Goal: Transaction & Acquisition: Book appointment/travel/reservation

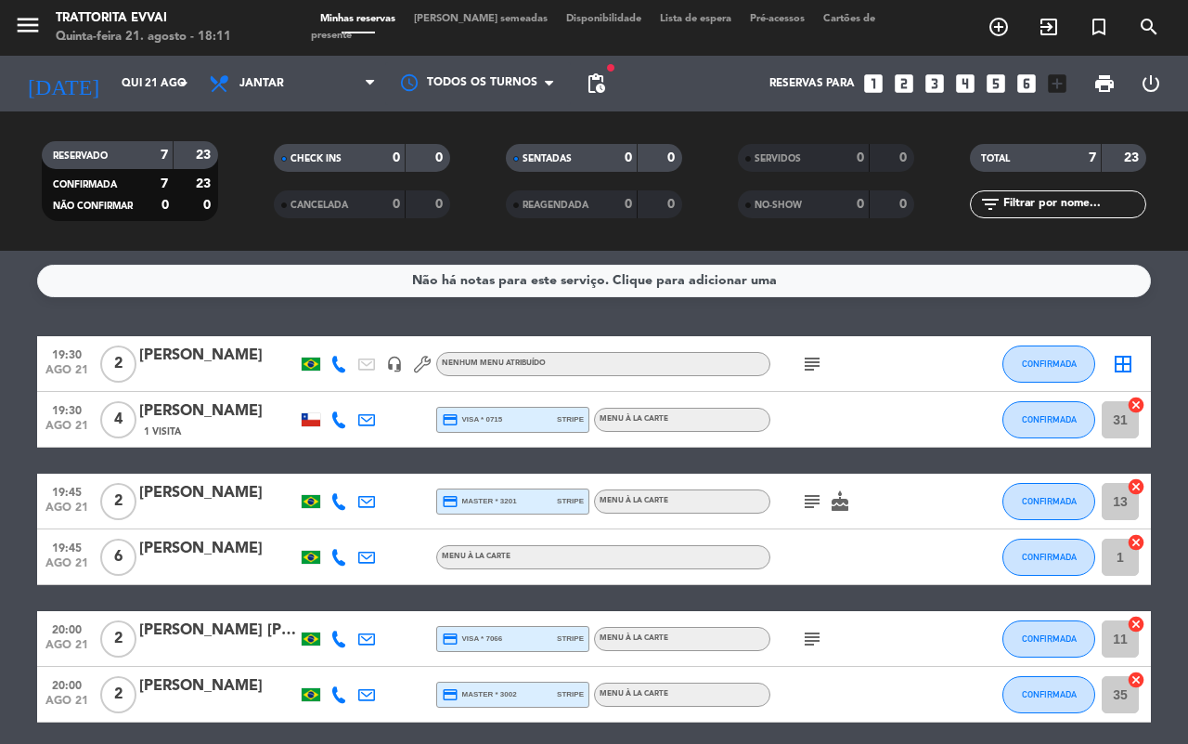
scroll to position [153, 0]
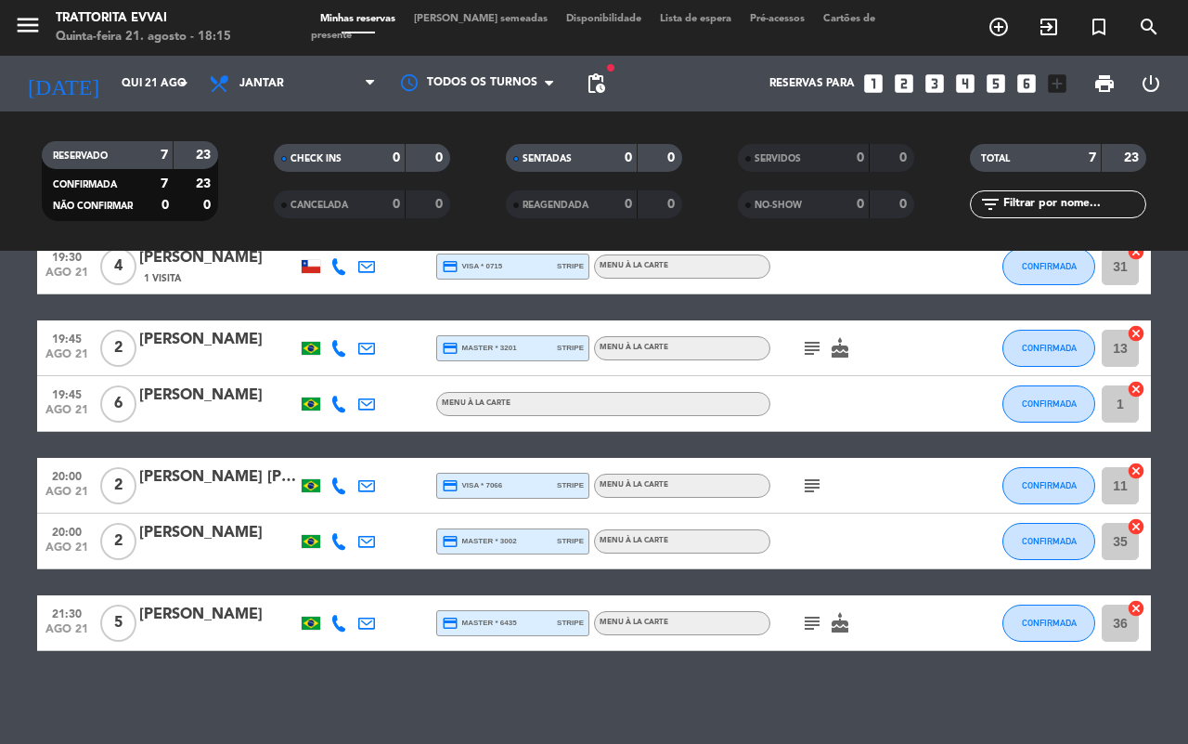
click at [934, 81] on icon "looks_3" at bounding box center [935, 83] width 24 height 24
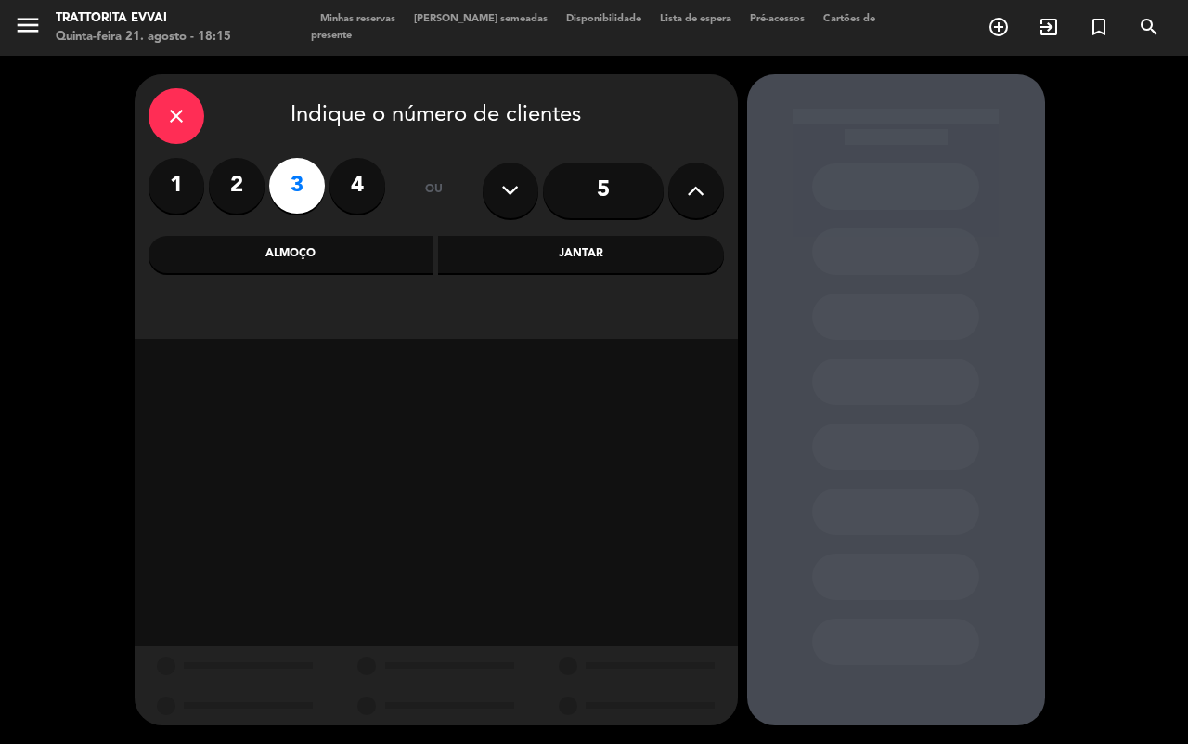
click at [551, 241] on div "Jantar" at bounding box center [581, 254] width 286 height 37
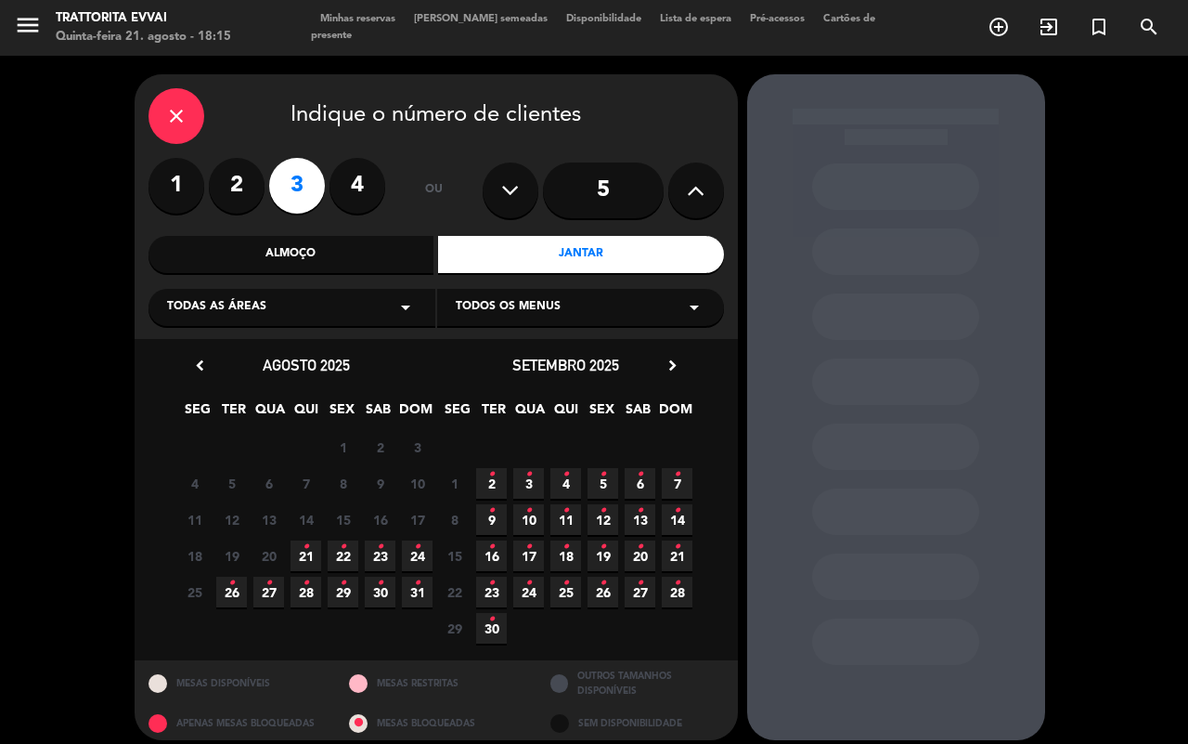
click at [303, 549] on icon "•" at bounding box center [306, 547] width 6 height 30
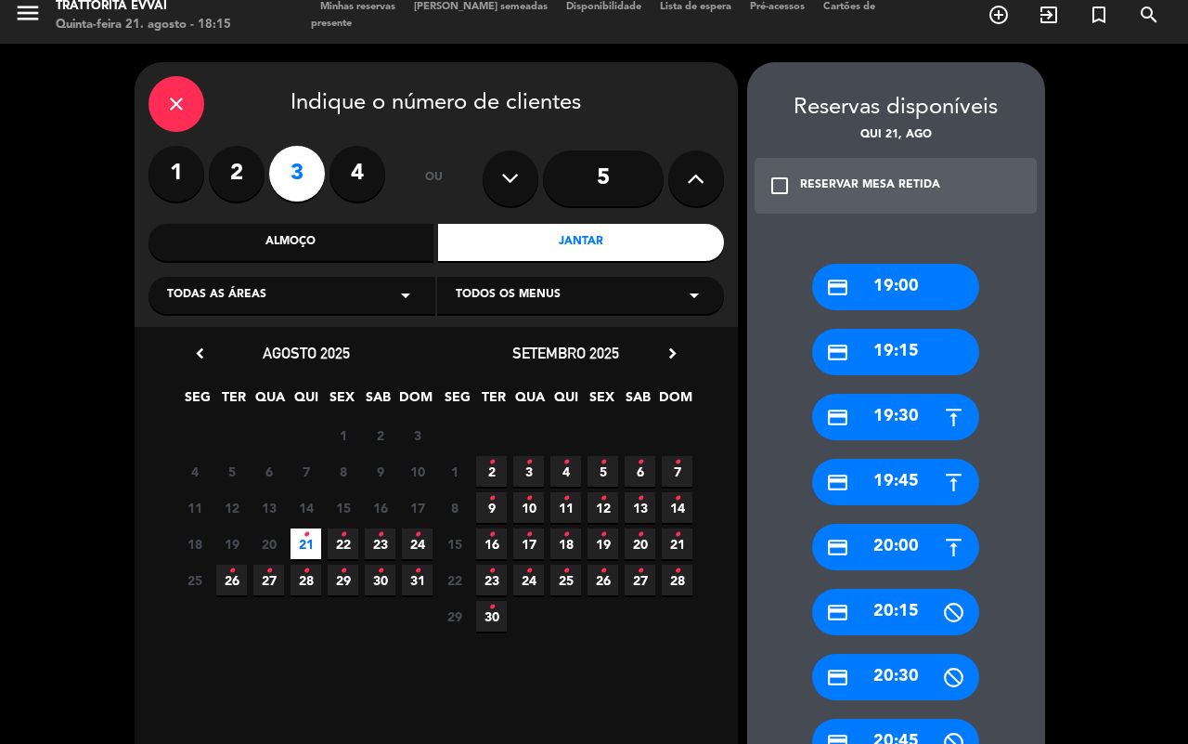
scroll to position [128, 0]
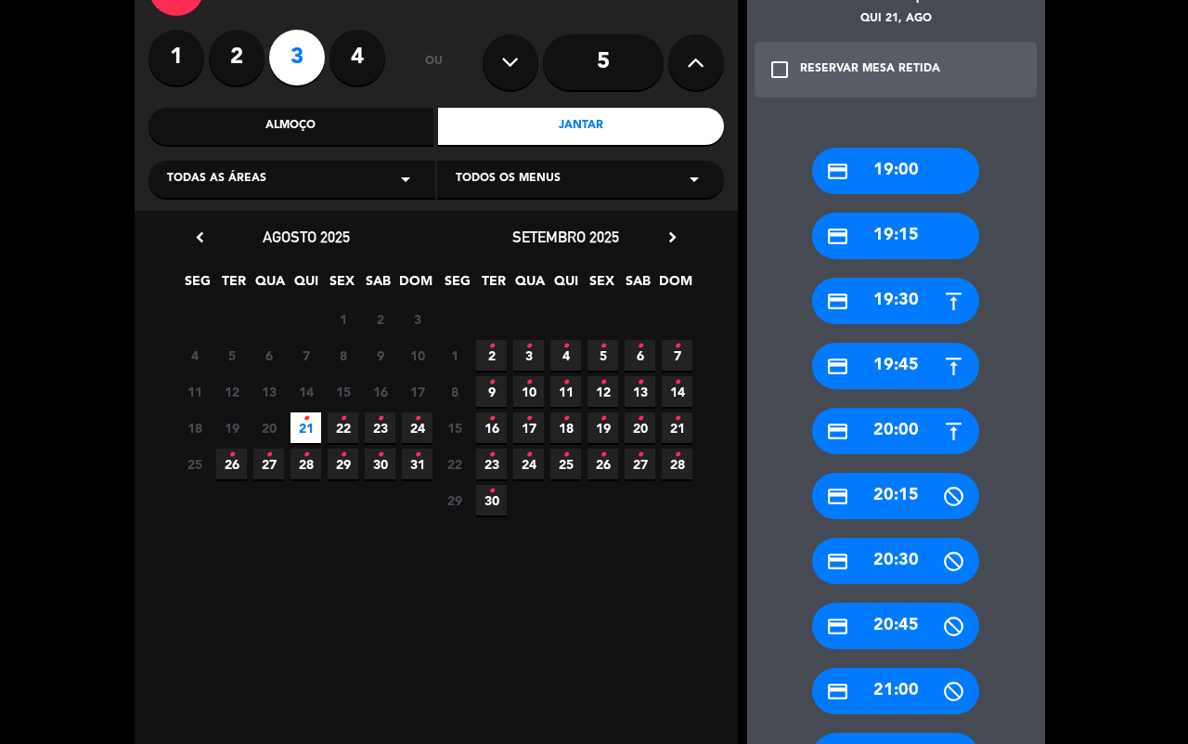
click at [905, 552] on div "credit_card 20:30" at bounding box center [895, 561] width 167 height 46
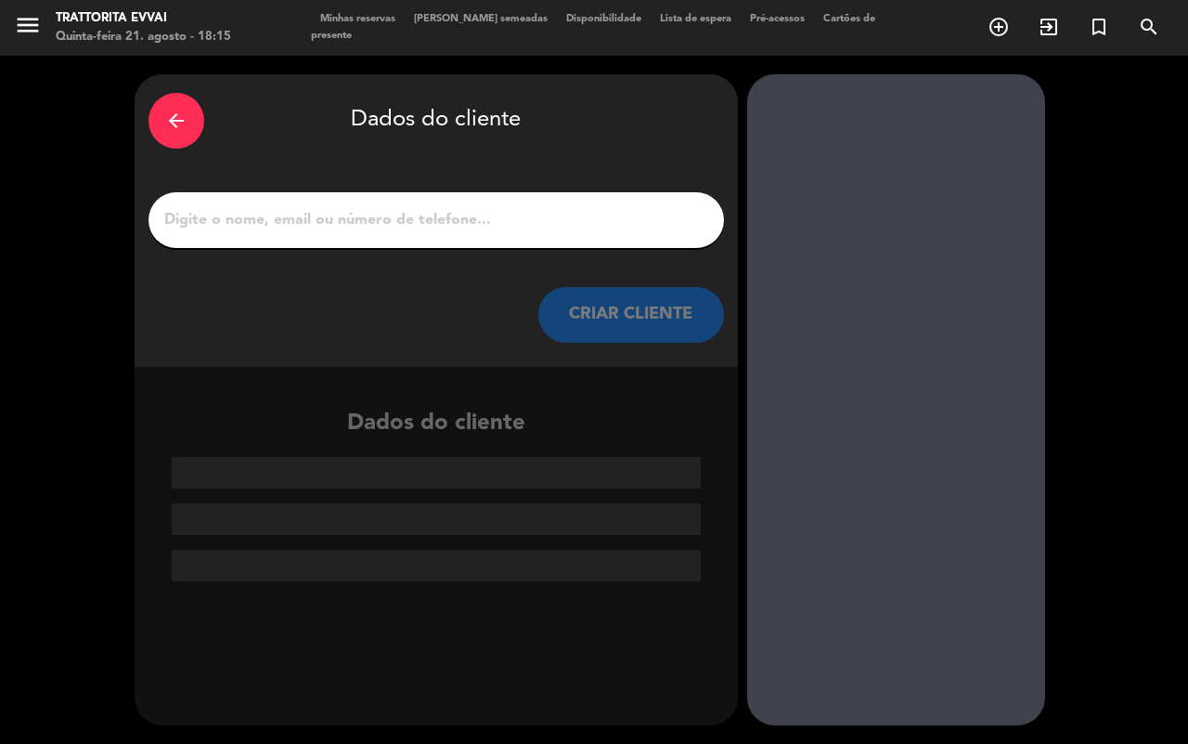
click at [334, 230] on input "1" at bounding box center [436, 220] width 548 height 26
click at [365, 232] on input "1" at bounding box center [436, 220] width 548 height 26
paste input "[PERSON_NAME]"
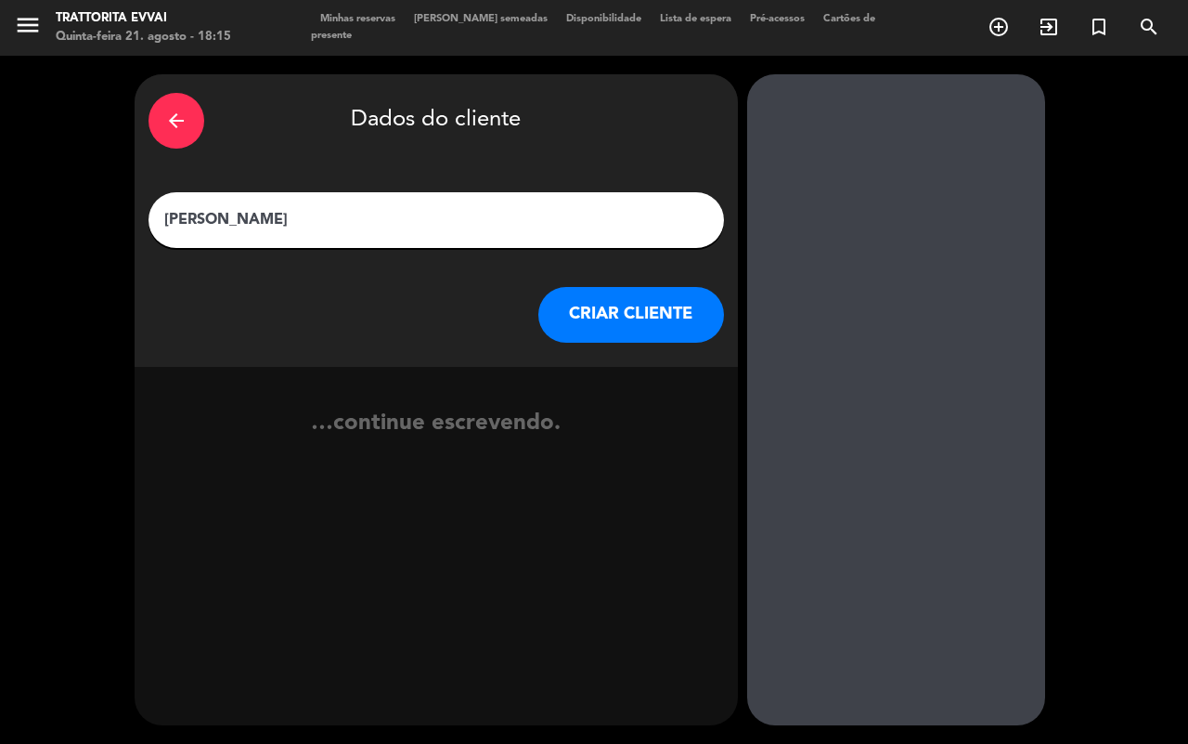
type input "[PERSON_NAME]"
click at [592, 303] on button "CRIAR CLIENTE" at bounding box center [632, 315] width 186 height 56
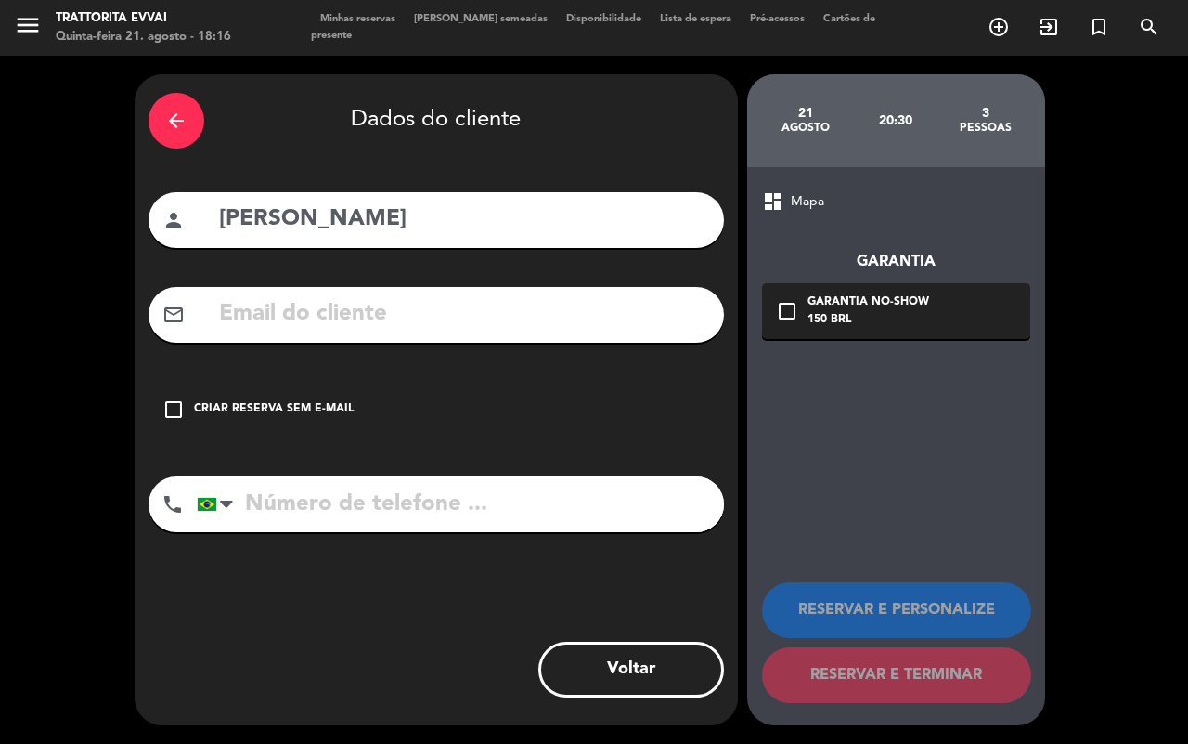
click at [168, 415] on icon "check_box_outline_blank" at bounding box center [173, 409] width 22 height 22
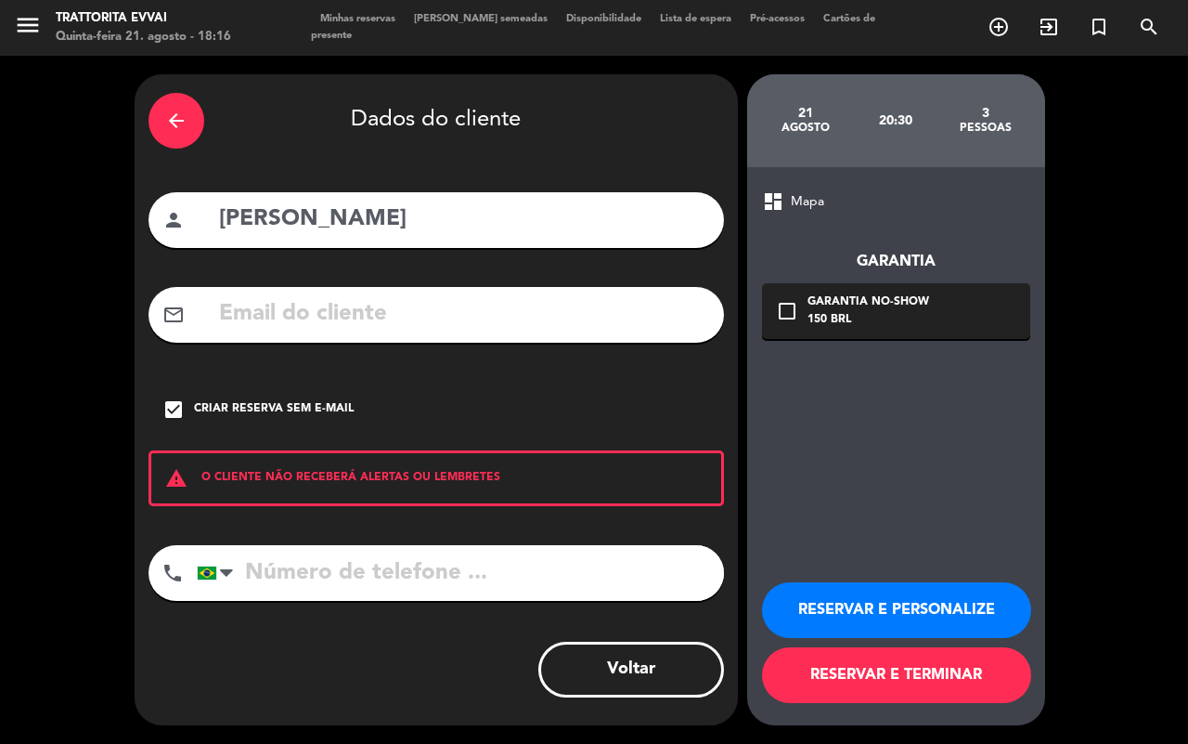
click at [305, 546] on input "tel" at bounding box center [460, 573] width 527 height 56
click at [283, 581] on input "tel" at bounding box center [460, 573] width 527 height 56
paste input "[PHONE_NUMBER]"
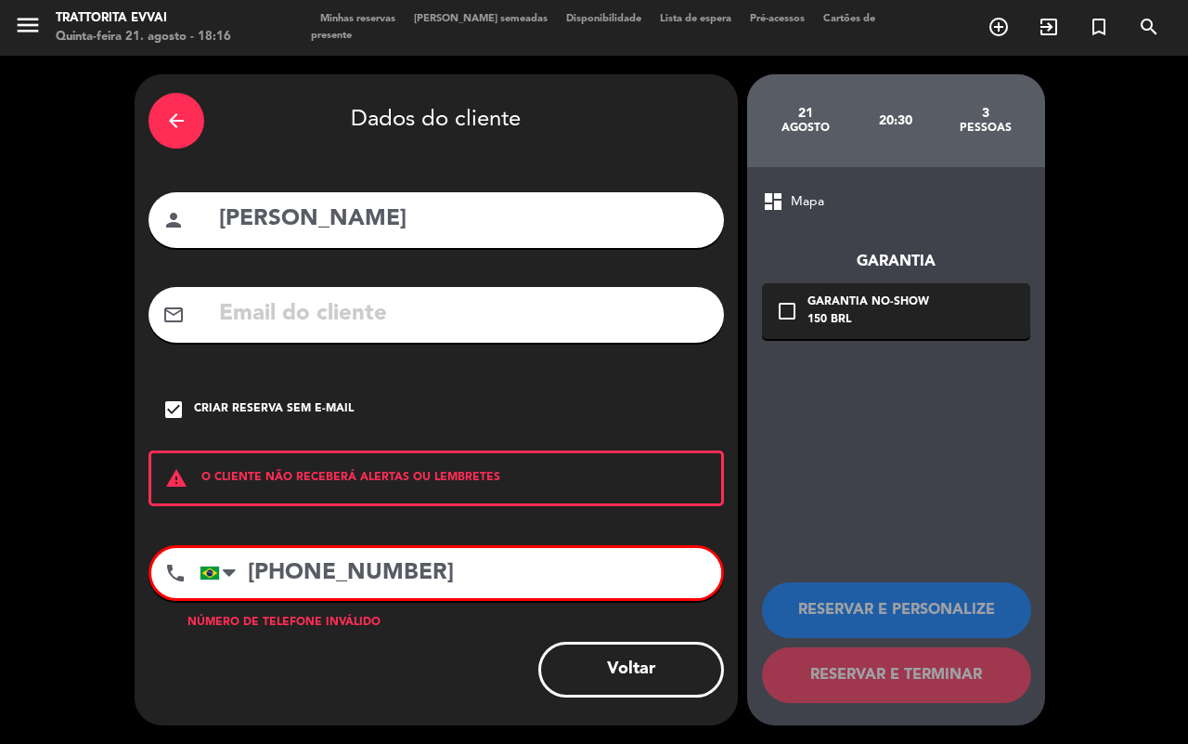
drag, startPoint x: 322, startPoint y: 577, endPoint x: 309, endPoint y: 577, distance: 13.0
click at [309, 577] on input "[PHONE_NUMBER]" at bounding box center [461, 573] width 522 height 50
drag, startPoint x: 376, startPoint y: 560, endPoint x: 159, endPoint y: 609, distance: 222.8
click at [159, 609] on div "phone [GEOGRAPHIC_DATA] +1 [GEOGRAPHIC_DATA] +44 [GEOGRAPHIC_DATA] ([GEOGRAPHIC…" at bounding box center [437, 579] width 576 height 69
paste input "5 31 9198-4488"
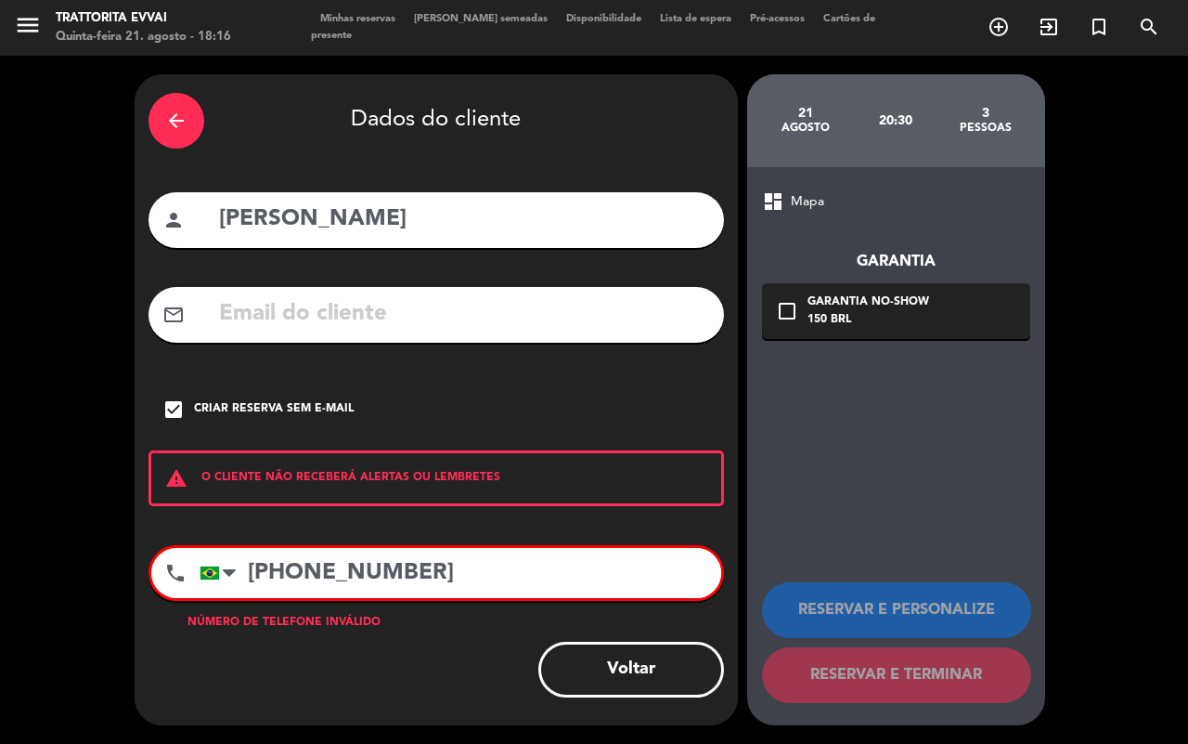
click at [336, 566] on input "[PHONE_NUMBER]" at bounding box center [461, 573] width 522 height 50
click at [300, 571] on input "[PHONE_NUMBER]" at bounding box center [461, 573] width 522 height 50
drag, startPoint x: 399, startPoint y: 585, endPoint x: 244, endPoint y: 596, distance: 155.5
click at [244, 596] on input "319198-4488" at bounding box center [461, 573] width 522 height 50
paste input "+55 31"
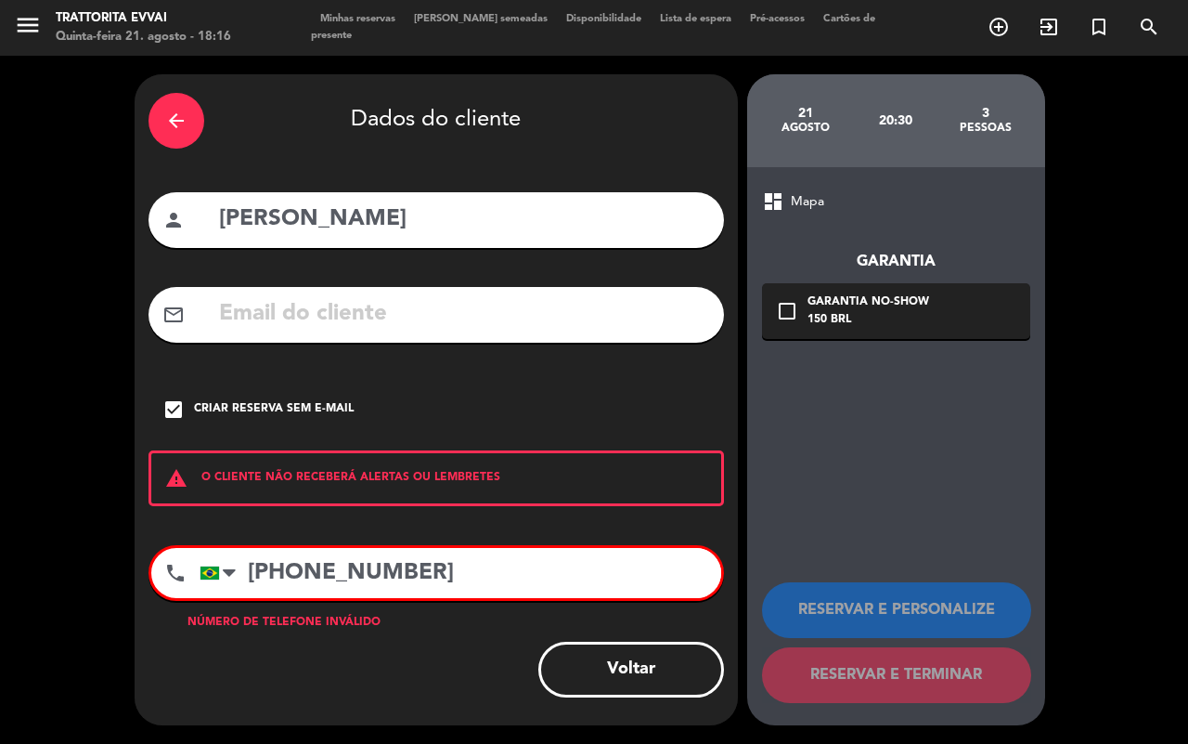
drag, startPoint x: 451, startPoint y: 574, endPoint x: 160, endPoint y: 604, distance: 293.1
click at [160, 604] on div "phone [GEOGRAPHIC_DATA] +1 [GEOGRAPHIC_DATA] +44 [GEOGRAPHIC_DATA] ([GEOGRAPHIC…" at bounding box center [437, 579] width 576 height 69
click at [388, 551] on input "[PHONE_NUMBER]" at bounding box center [461, 573] width 522 height 50
click at [435, 583] on input "[PHONE_NUMBER]" at bounding box center [461, 573] width 522 height 50
drag, startPoint x: 447, startPoint y: 566, endPoint x: 326, endPoint y: 577, distance: 121.2
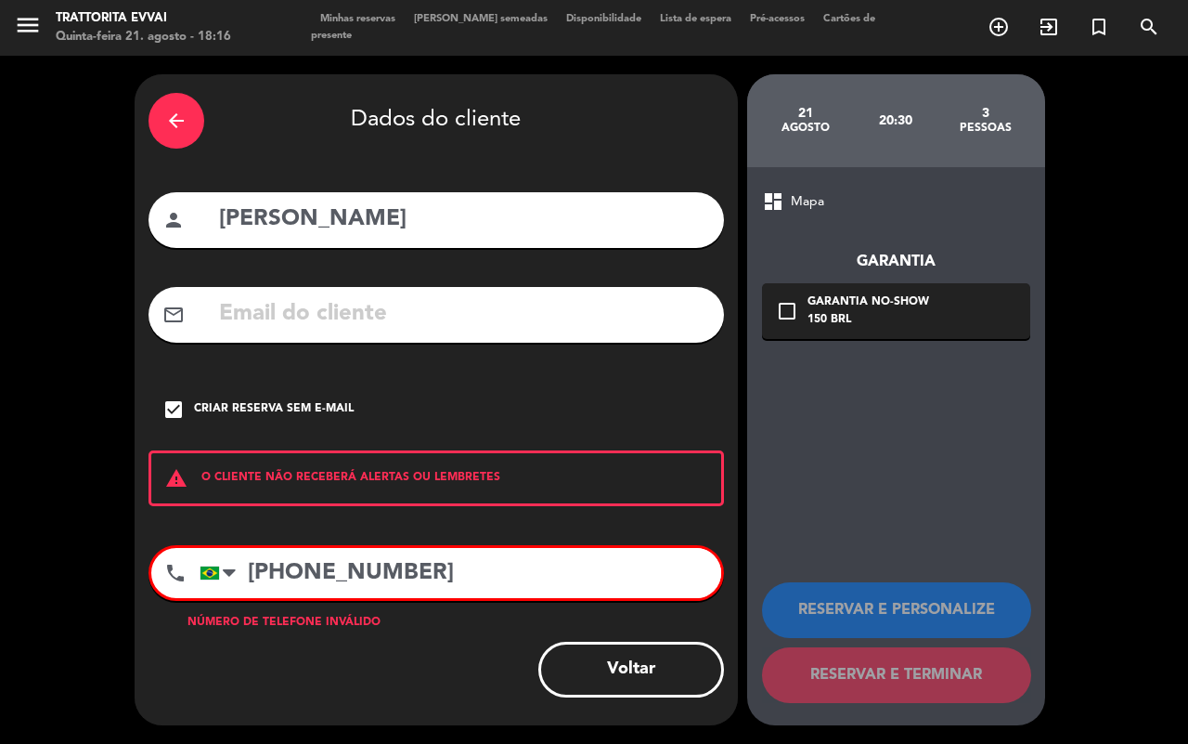
click at [326, 577] on input "[PHONE_NUMBER]" at bounding box center [461, 573] width 522 height 50
type input "+55 3"
drag, startPoint x: 326, startPoint y: 577, endPoint x: 155, endPoint y: 588, distance: 171.1
click at [155, 588] on div "phone [GEOGRAPHIC_DATA] +1 [GEOGRAPHIC_DATA] +44 [GEOGRAPHIC_DATA] ([GEOGRAPHIC…" at bounding box center [437, 573] width 576 height 56
paste input "9198-4488"
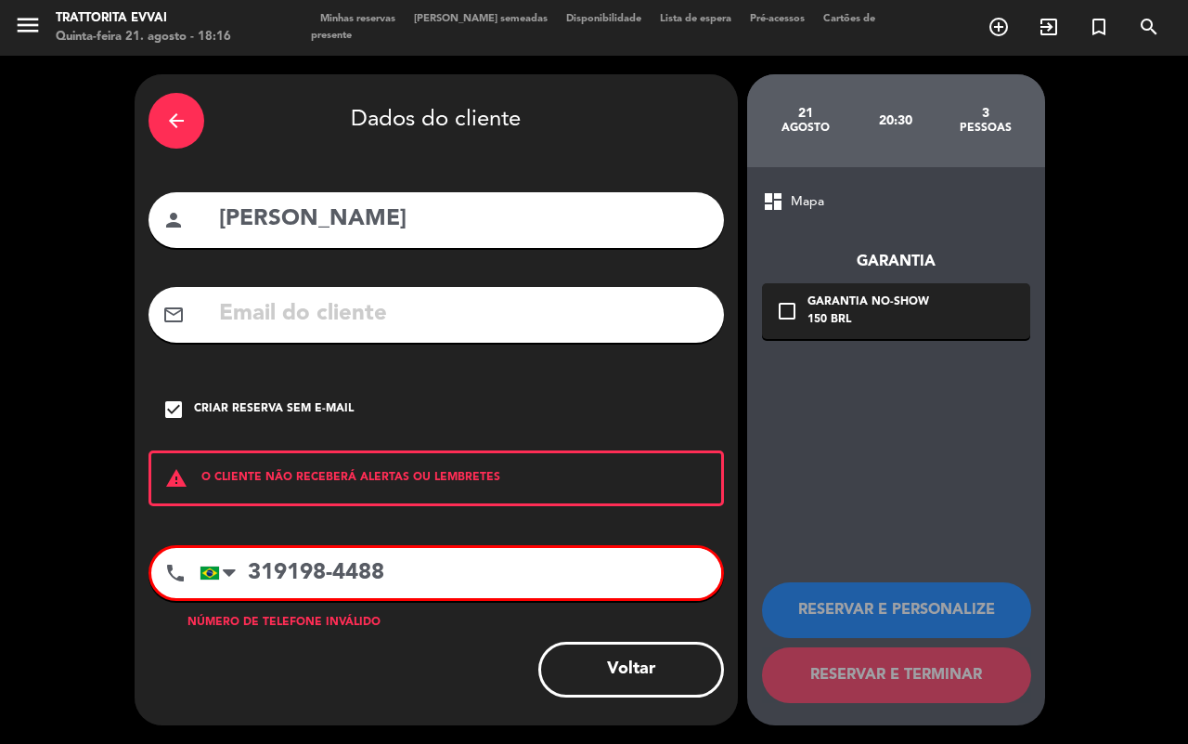
click at [267, 571] on input "319198-4488" at bounding box center [461, 573] width 522 height 50
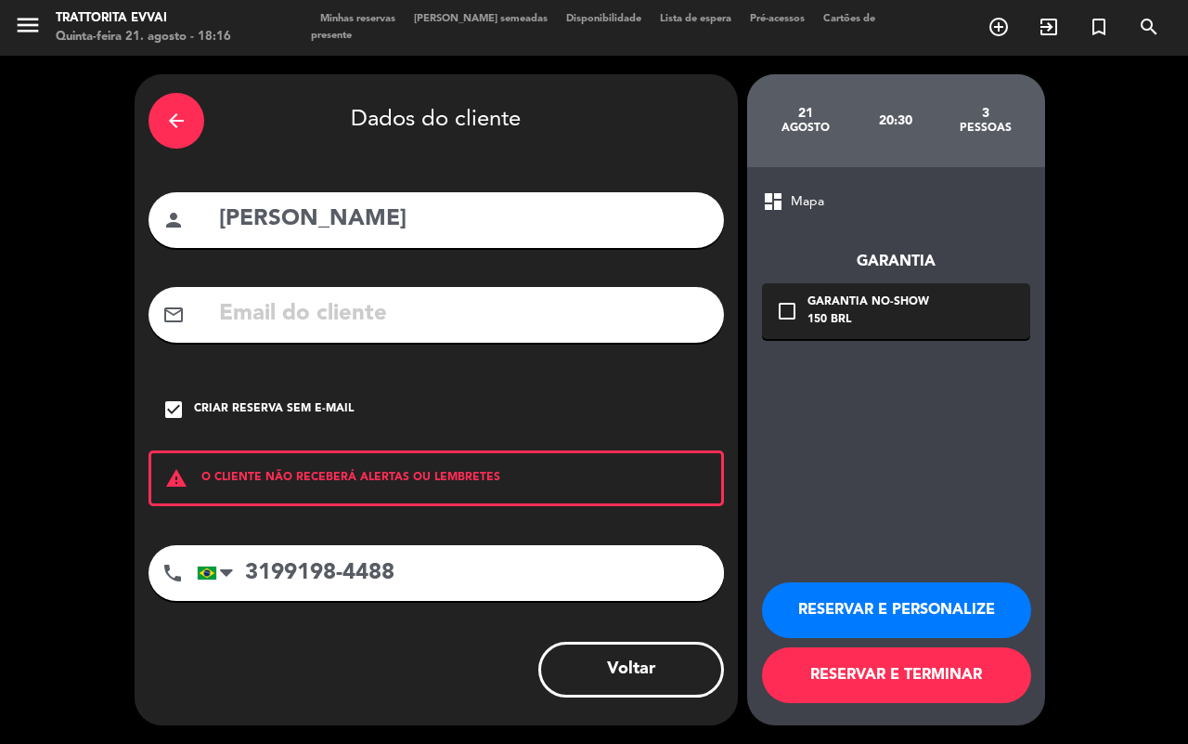
type input "3199198-4488"
click at [902, 660] on button "RESERVAR E TERMINAR" at bounding box center [896, 675] width 269 height 56
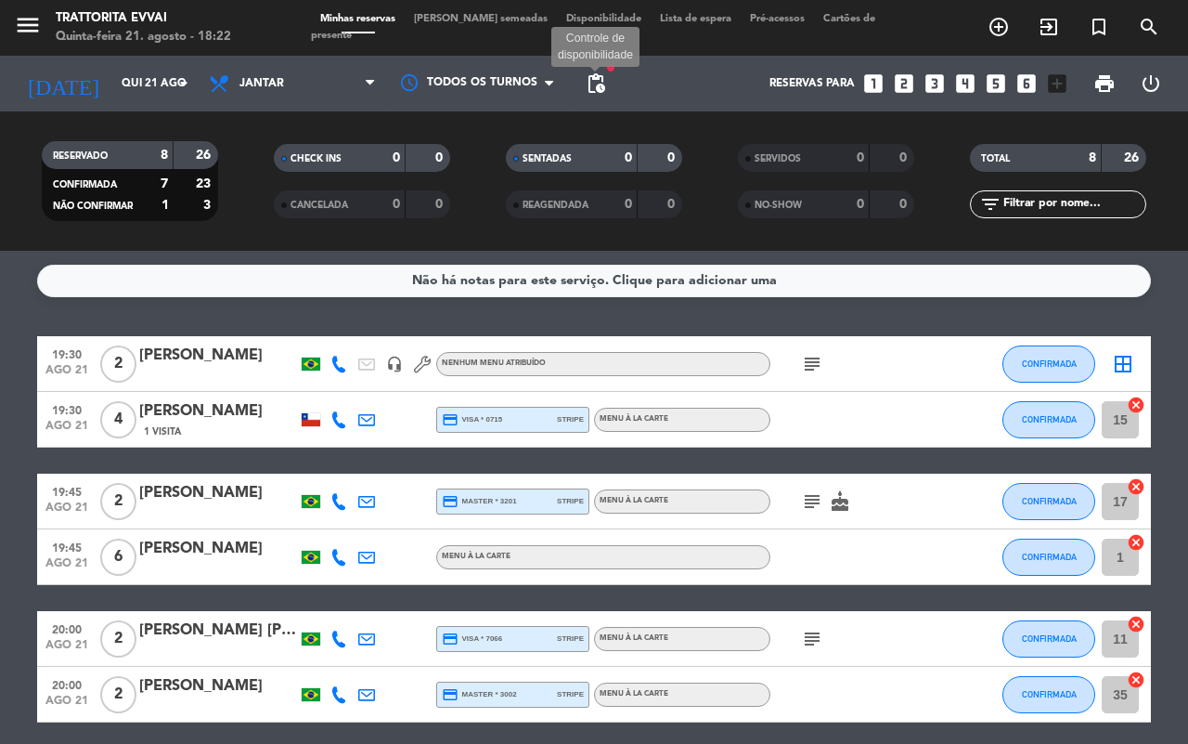
click at [594, 90] on span "pending_actions" at bounding box center [596, 83] width 22 height 22
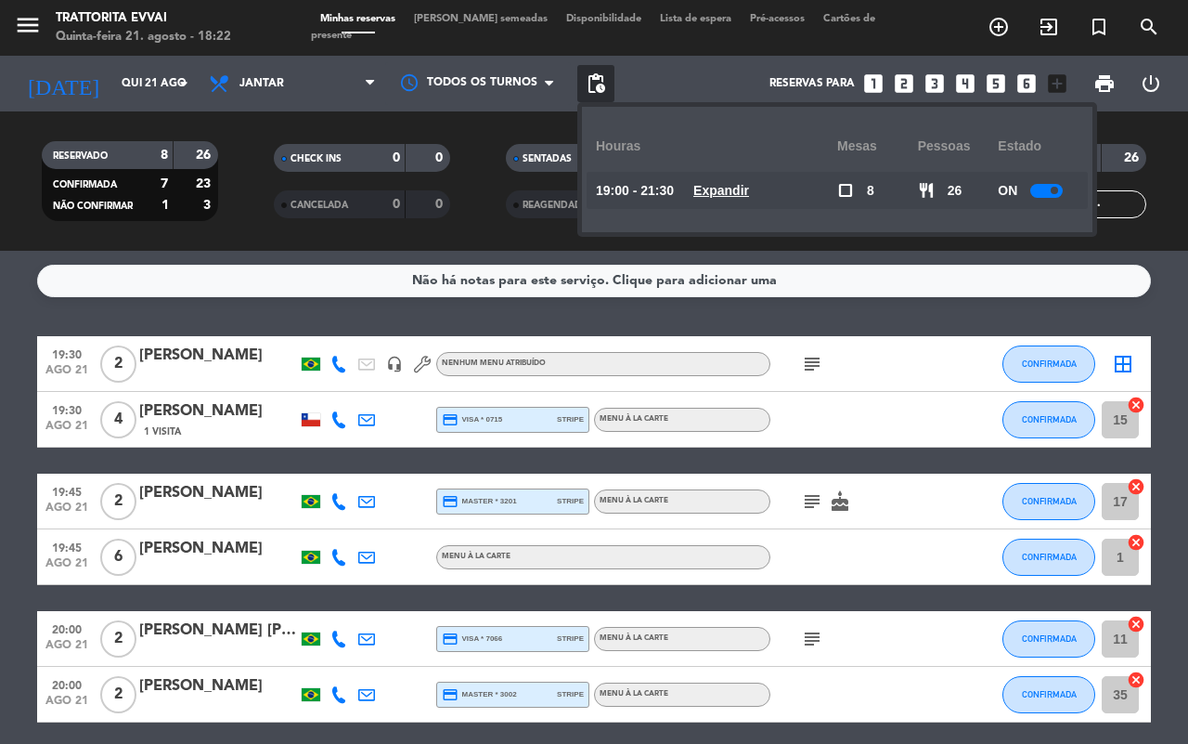
click at [1050, 186] on div at bounding box center [1047, 191] width 32 height 14
click at [684, 52] on div "menu Trattorita Evvai Quinta-feira 21. agosto - 18:22 Minhas reservas Mesas sem…" at bounding box center [594, 28] width 1188 height 56
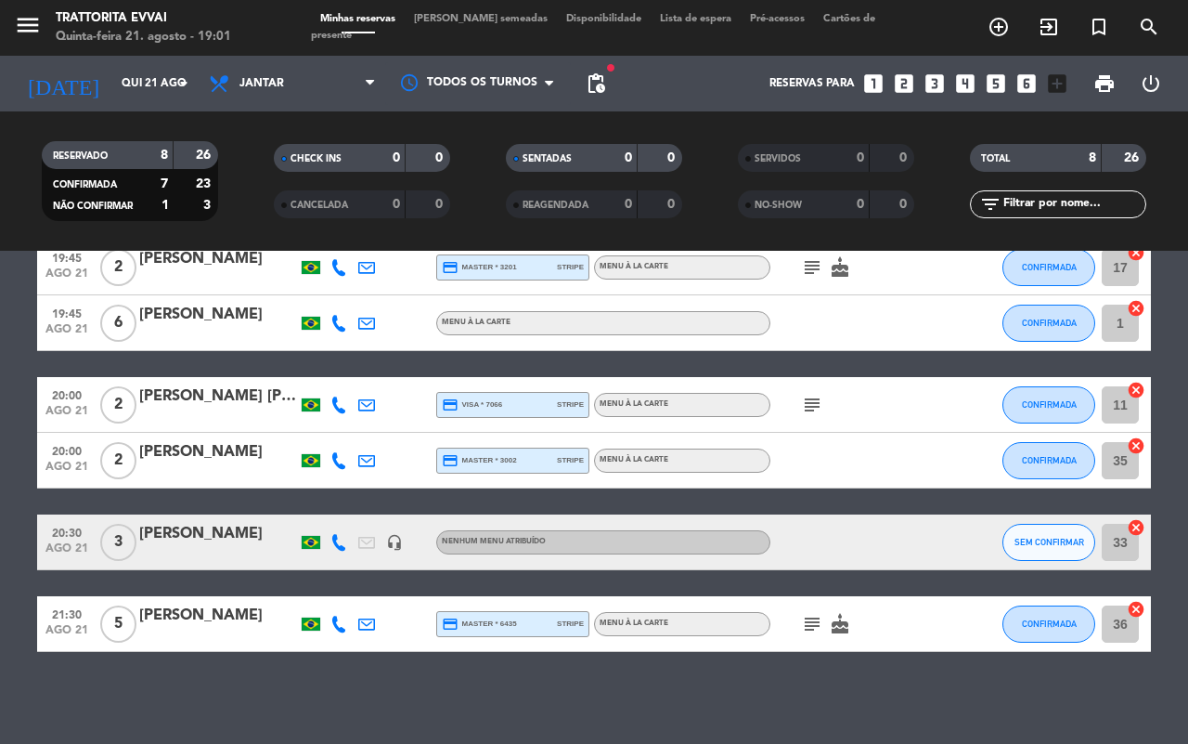
scroll to position [2, 0]
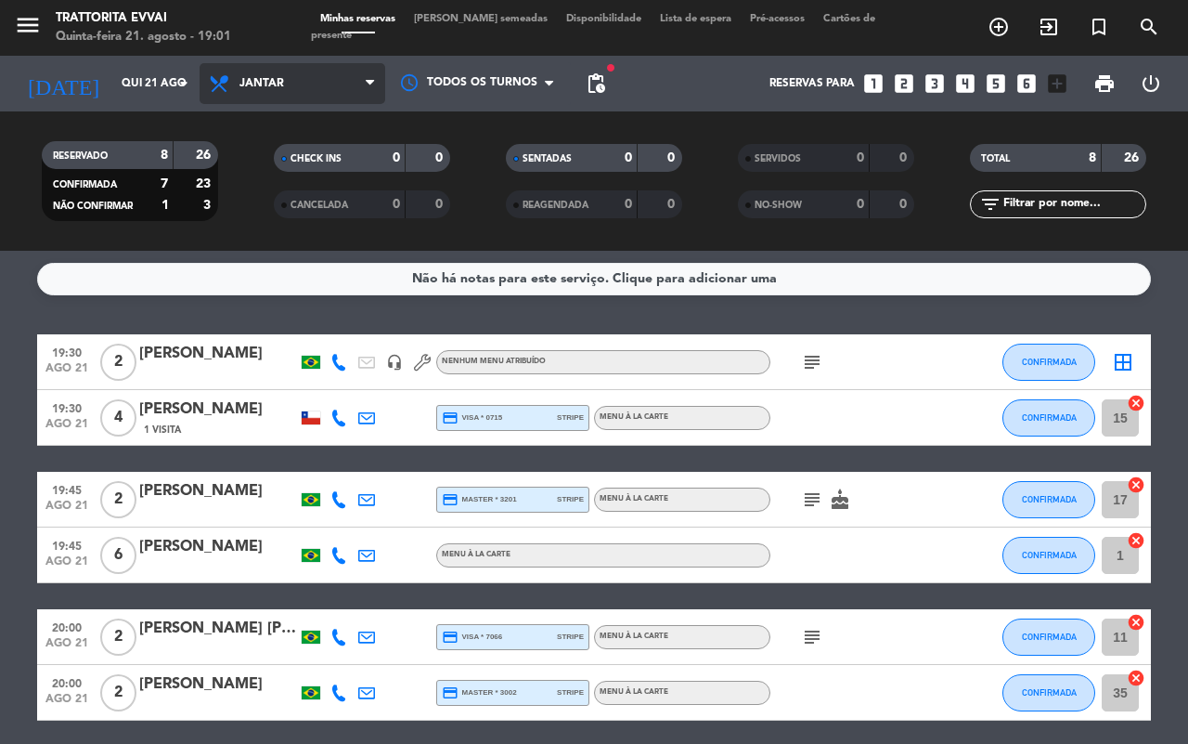
click at [277, 91] on span "Jantar" at bounding box center [293, 83] width 186 height 41
click at [275, 164] on div "menu Trattorita Evvai Quinta-feira 21. agosto - 19:01 Minhas reservas Mesas sem…" at bounding box center [594, 125] width 1188 height 251
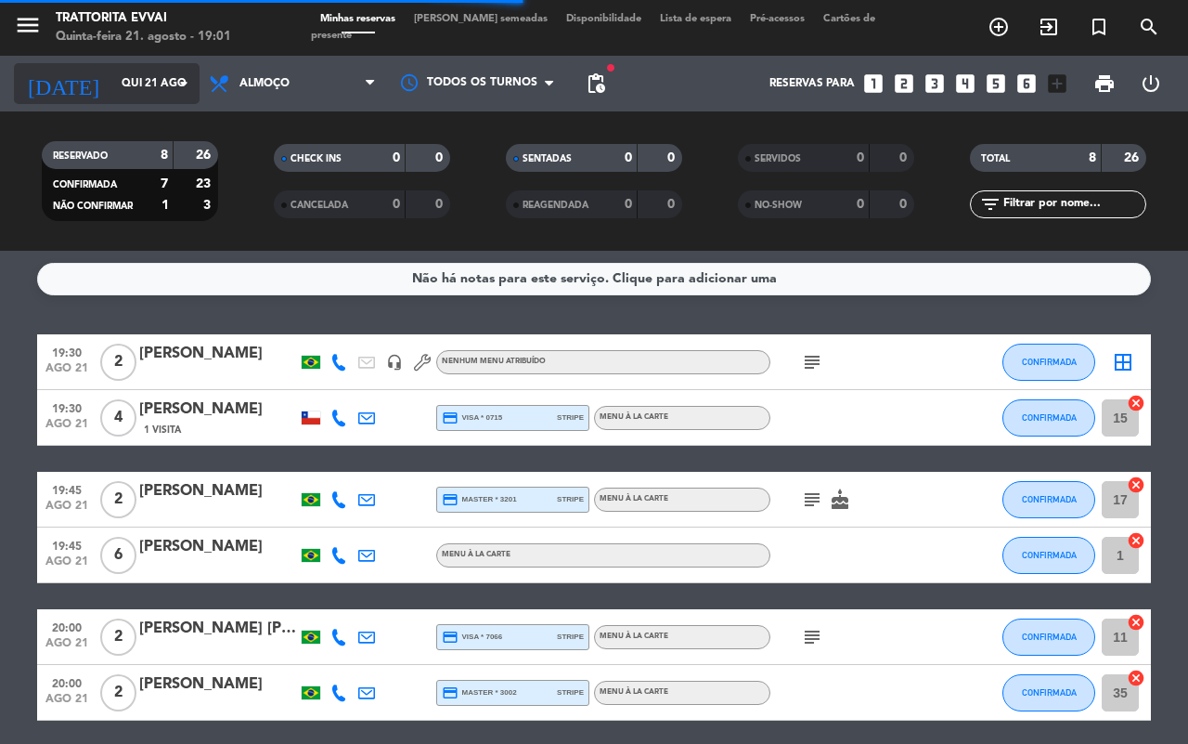
click at [112, 80] on input "Qui 21 ago" at bounding box center [186, 84] width 148 height 32
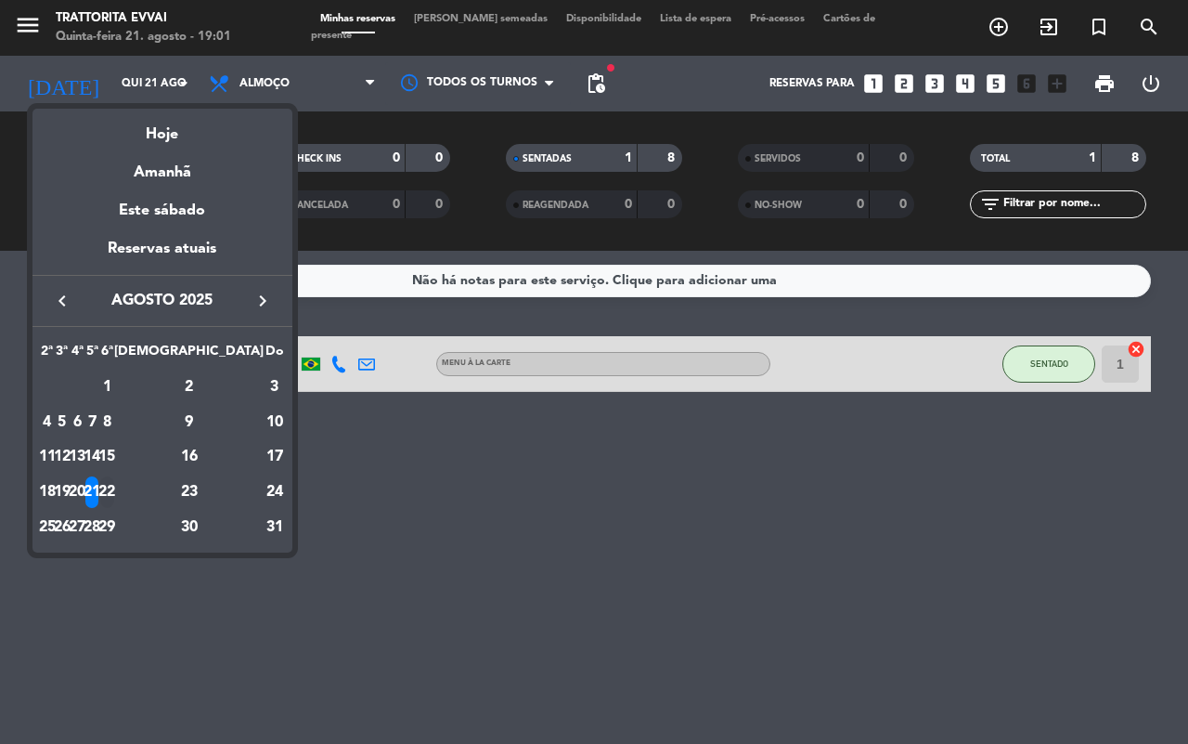
click at [114, 493] on div "22" at bounding box center [107, 492] width 14 height 32
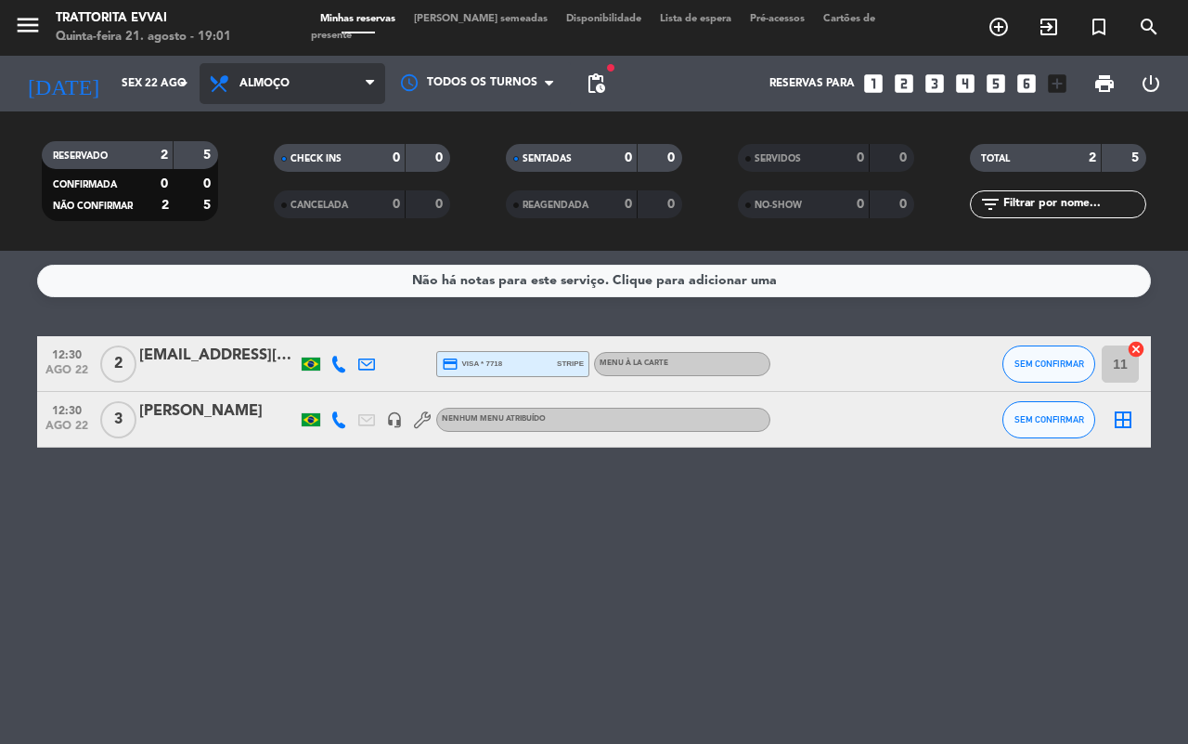
click at [313, 70] on span "Almoço" at bounding box center [293, 83] width 186 height 41
click at [336, 215] on div "menu Trattorita Evvai Quinta-feira 21. agosto - 19:01 Minhas reservas Mesas sem…" at bounding box center [594, 125] width 1188 height 251
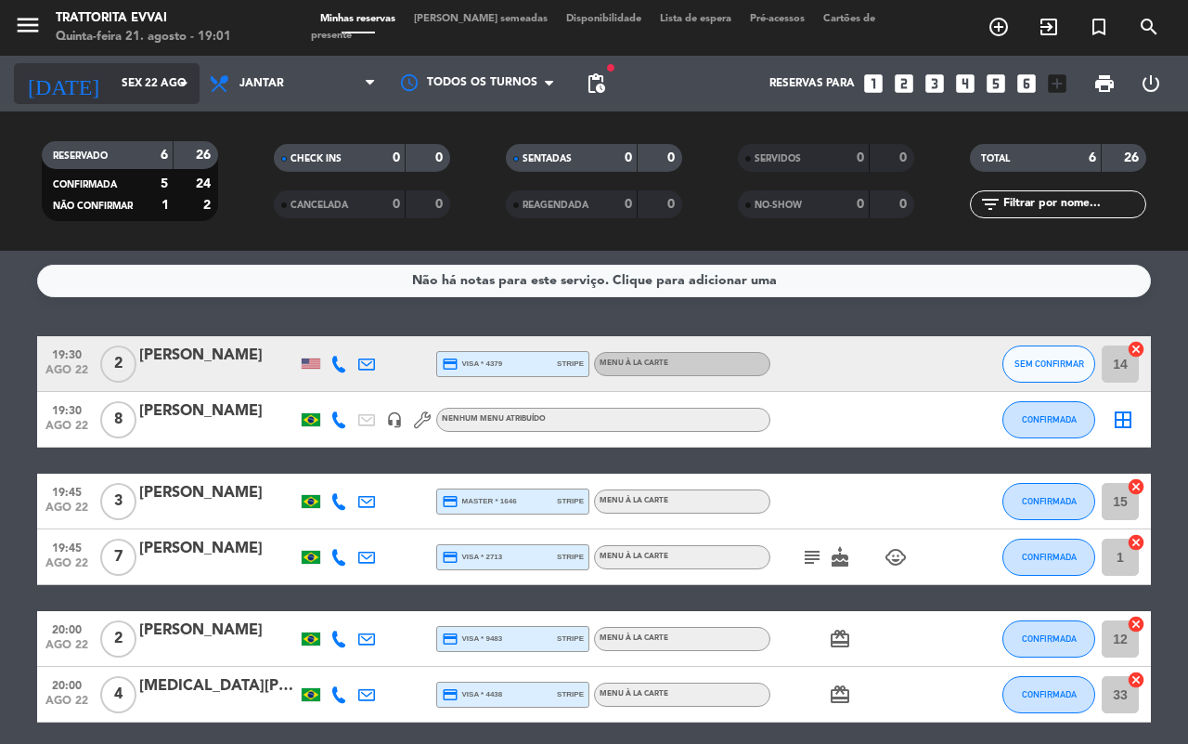
click at [149, 85] on input "Sex 22 ago" at bounding box center [186, 84] width 148 height 32
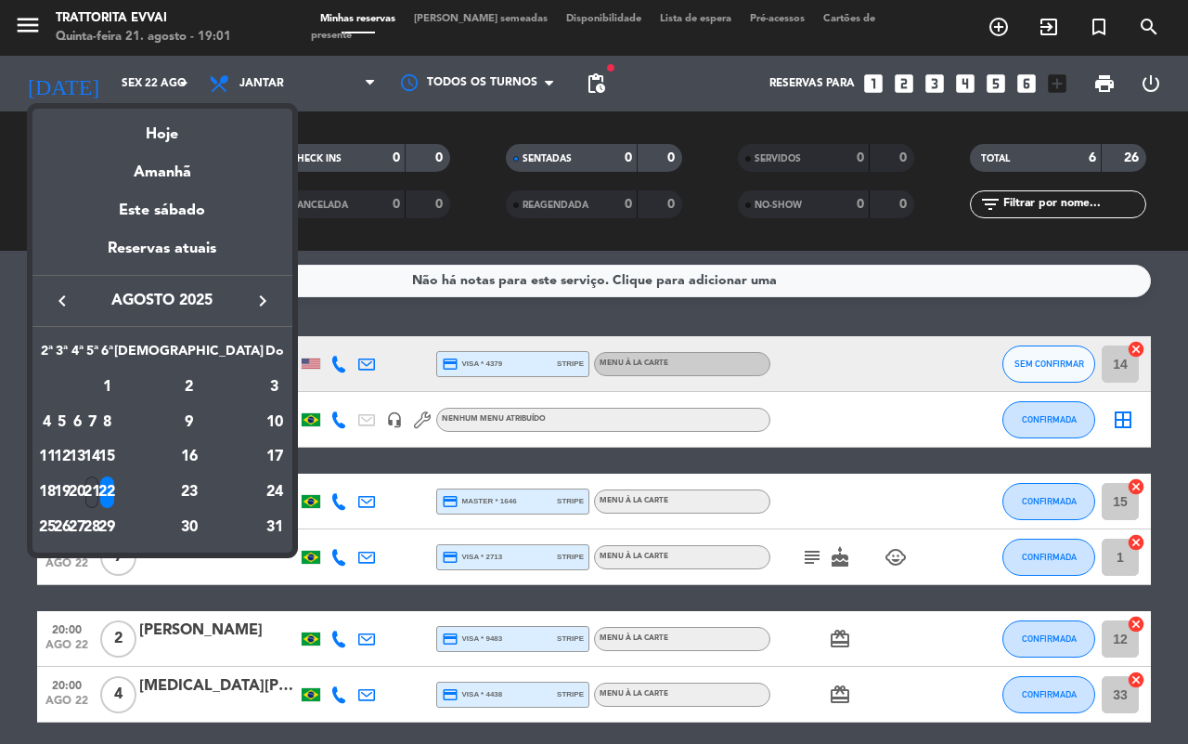
click at [99, 486] on div "21" at bounding box center [92, 492] width 14 height 32
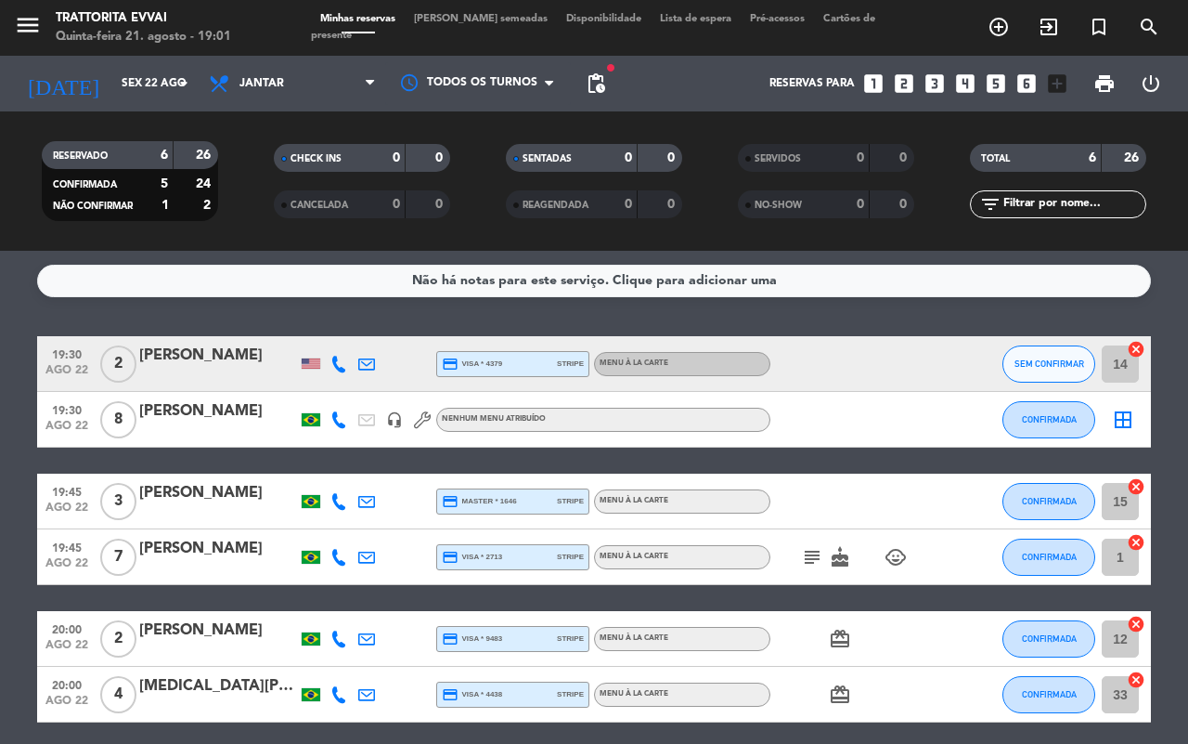
type input "Qui 21 ago"
